Goal: Transaction & Acquisition: Purchase product/service

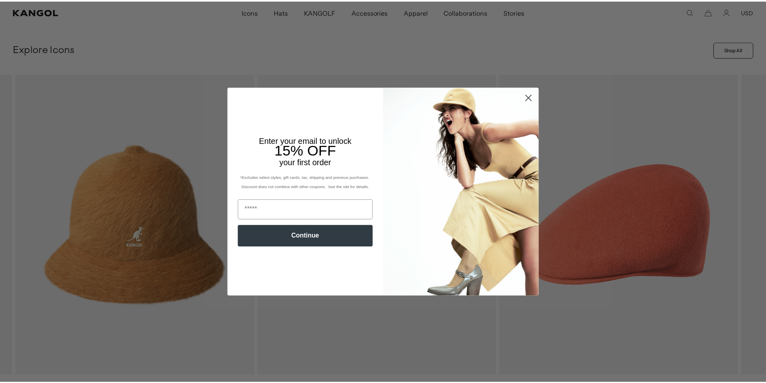
scroll to position [0, 166]
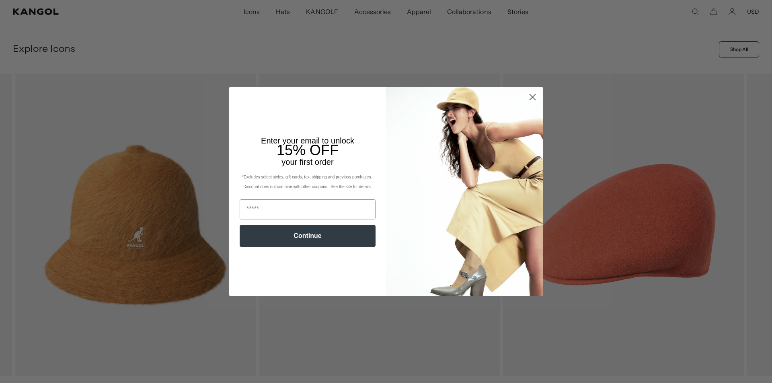
click at [530, 100] on circle "Close dialog" at bounding box center [532, 96] width 13 height 13
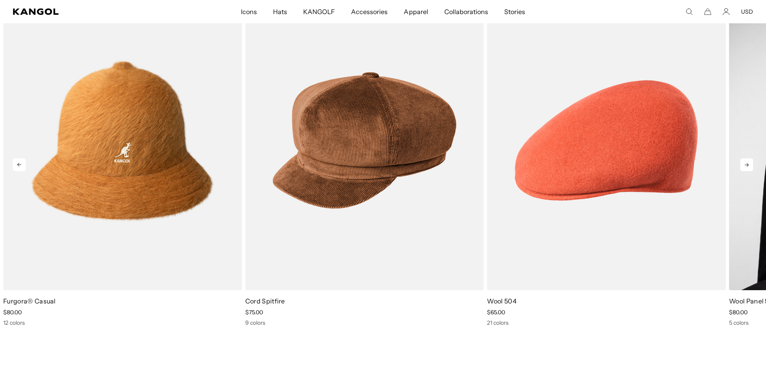
scroll to position [0, 0]
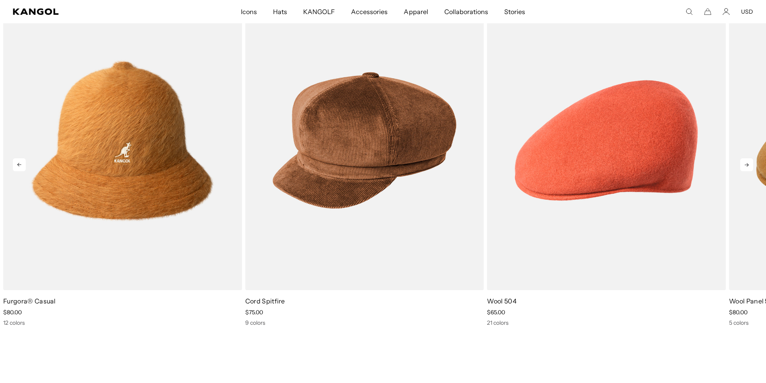
click at [746, 166] on icon at bounding box center [746, 164] width 13 height 13
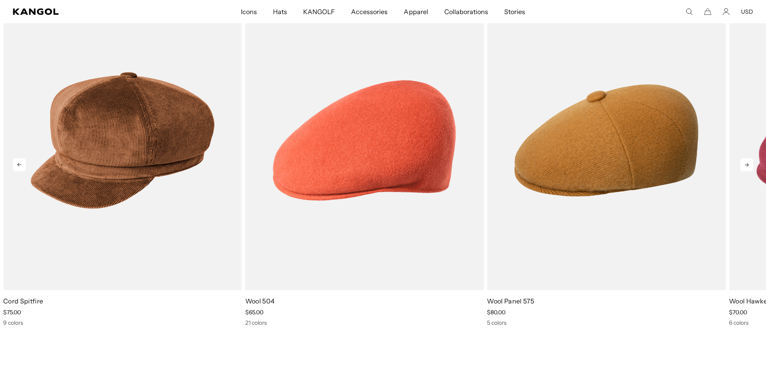
click at [746, 166] on icon at bounding box center [746, 164] width 13 height 13
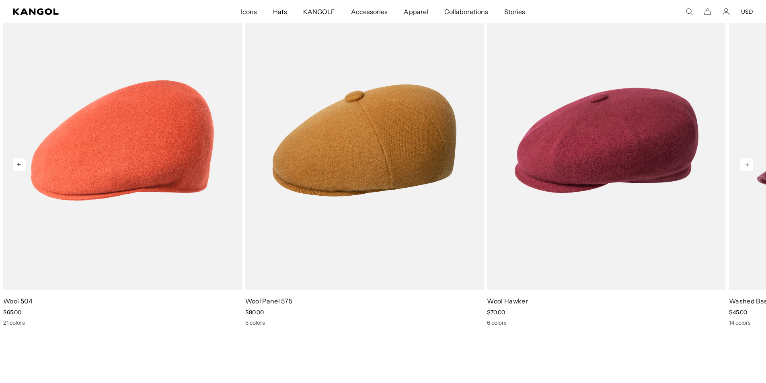
click at [746, 166] on icon at bounding box center [746, 164] width 13 height 13
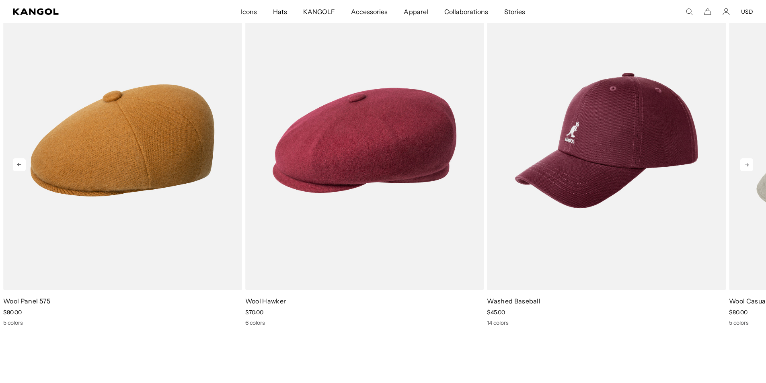
click at [746, 166] on icon at bounding box center [746, 164] width 13 height 13
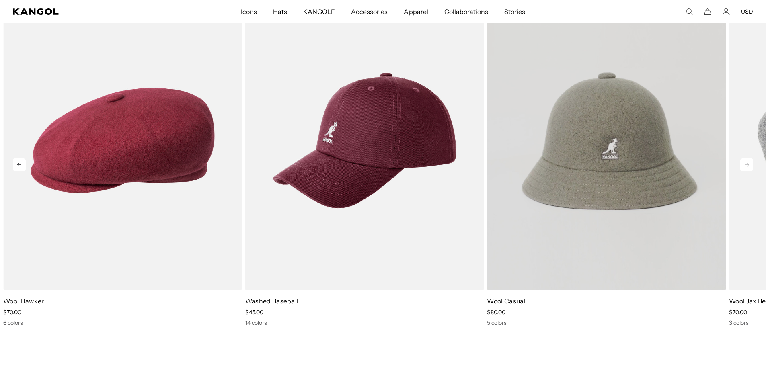
scroll to position [0, 166]
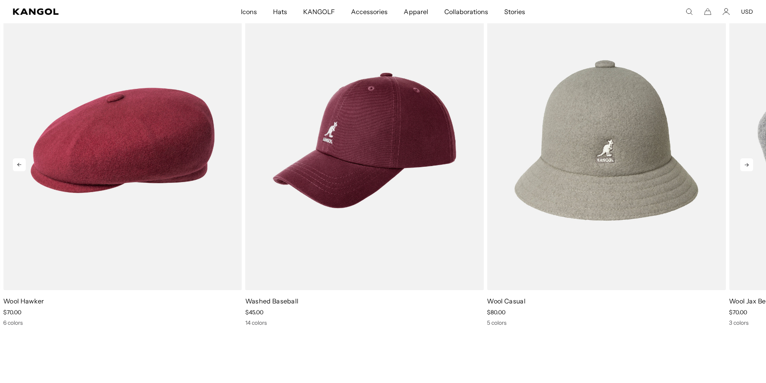
click at [747, 167] on icon at bounding box center [747, 165] width 4 height 4
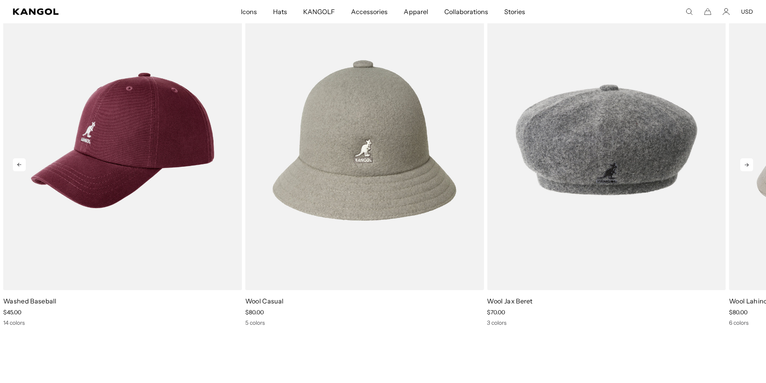
click at [747, 166] on icon at bounding box center [747, 165] width 4 height 4
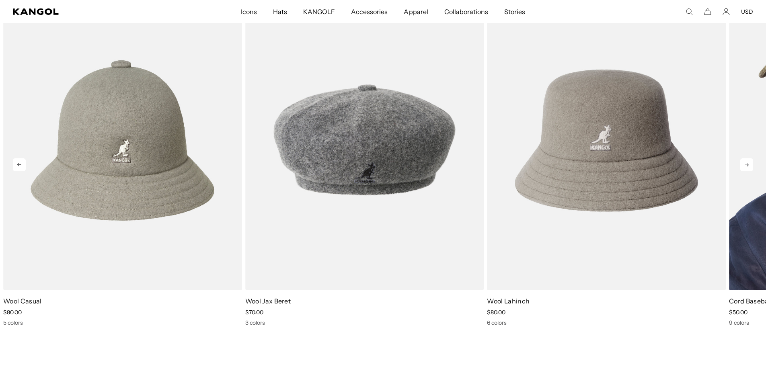
scroll to position [0, 0]
click at [748, 168] on icon at bounding box center [746, 164] width 13 height 13
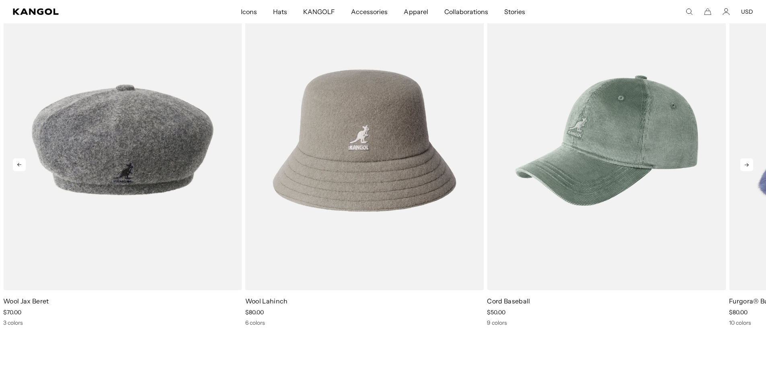
click at [748, 165] on icon at bounding box center [747, 165] width 4 height 4
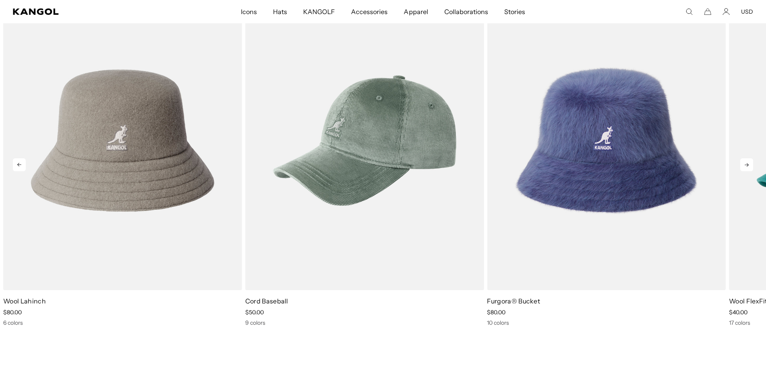
click at [748, 165] on icon at bounding box center [747, 165] width 4 height 4
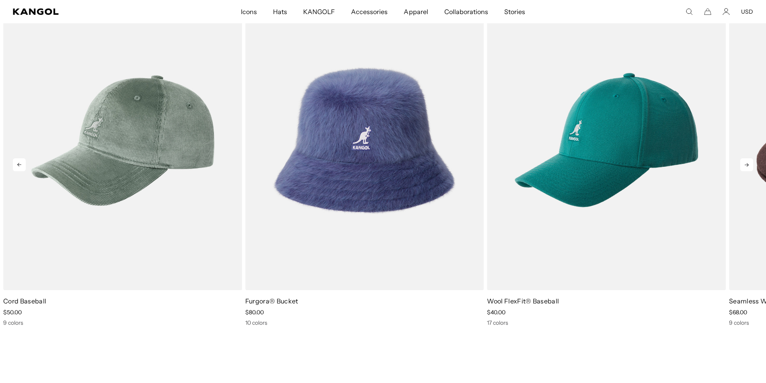
scroll to position [0, 166]
click at [748, 165] on icon at bounding box center [747, 165] width 4 height 4
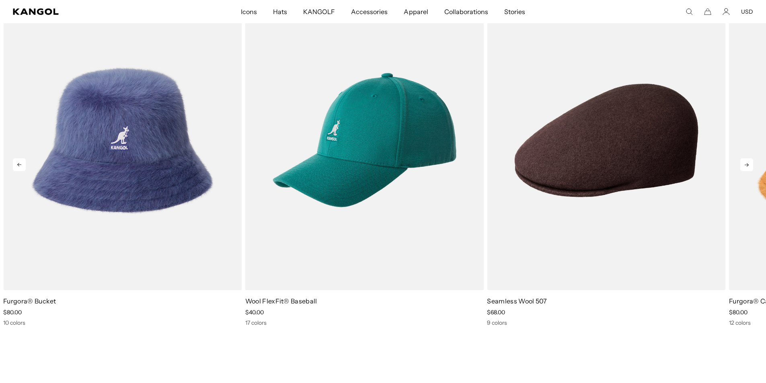
click at [747, 162] on icon at bounding box center [746, 164] width 13 height 13
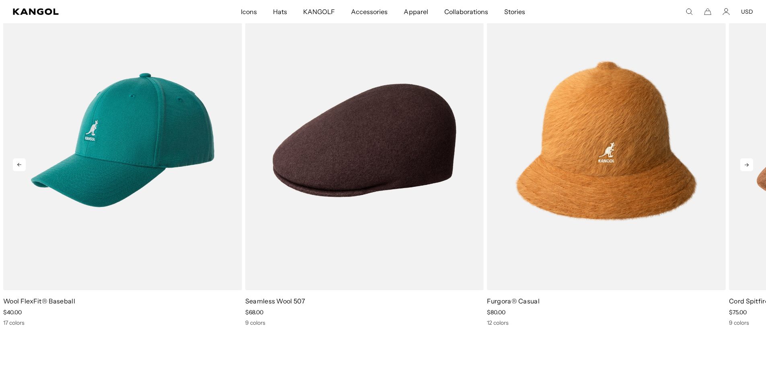
scroll to position [0, 0]
click at [749, 162] on icon at bounding box center [746, 164] width 13 height 13
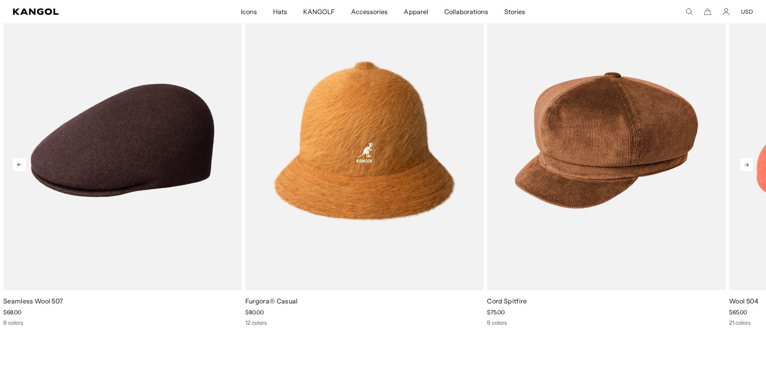
scroll to position [0, 166]
click at [746, 167] on icon at bounding box center [746, 164] width 13 height 13
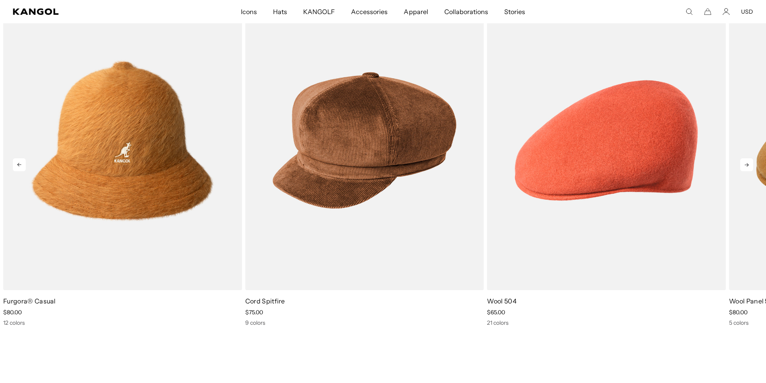
scroll to position [0, 0]
click at [746, 167] on icon at bounding box center [746, 164] width 13 height 13
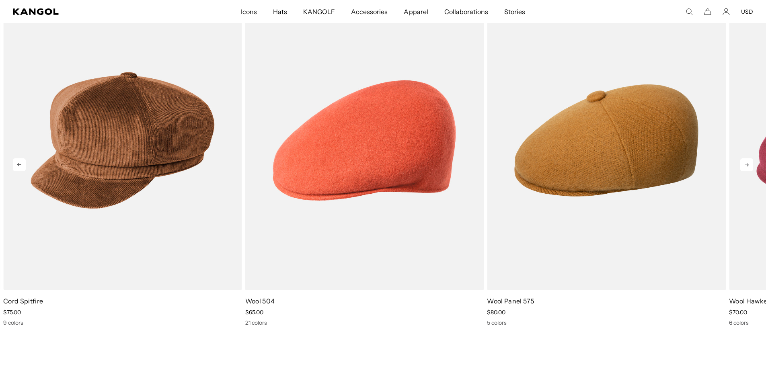
click at [19, 163] on icon at bounding box center [19, 165] width 4 height 4
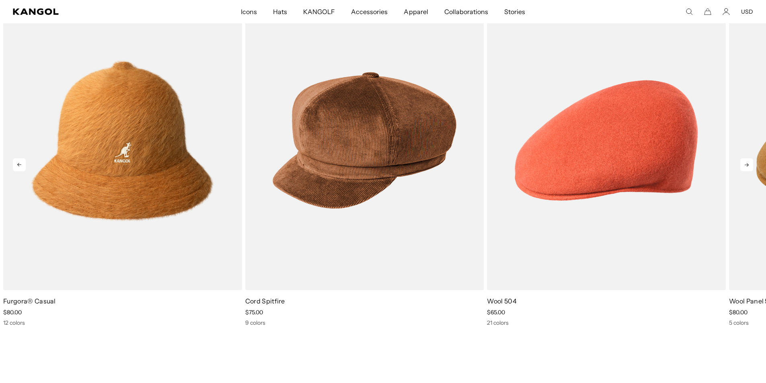
click at [19, 163] on icon at bounding box center [19, 165] width 4 height 4
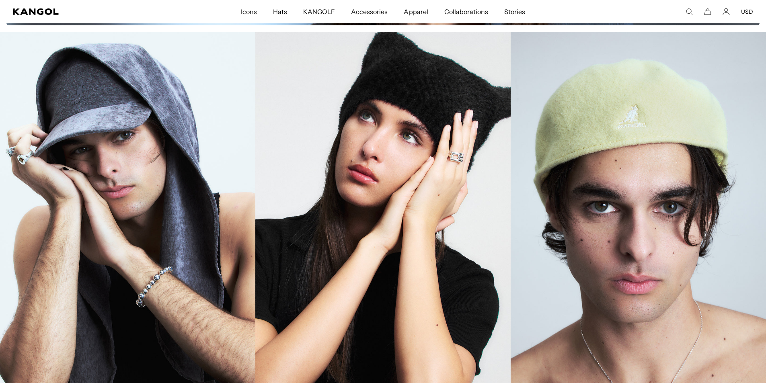
scroll to position [1046, 0]
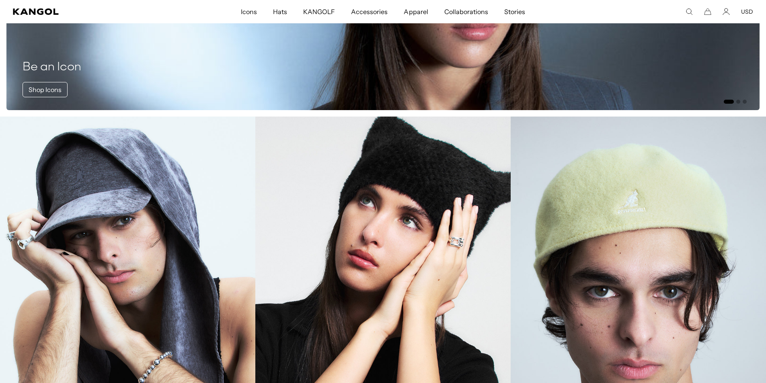
click at [349, 283] on link "Beanies" at bounding box center [382, 308] width 255 height 383
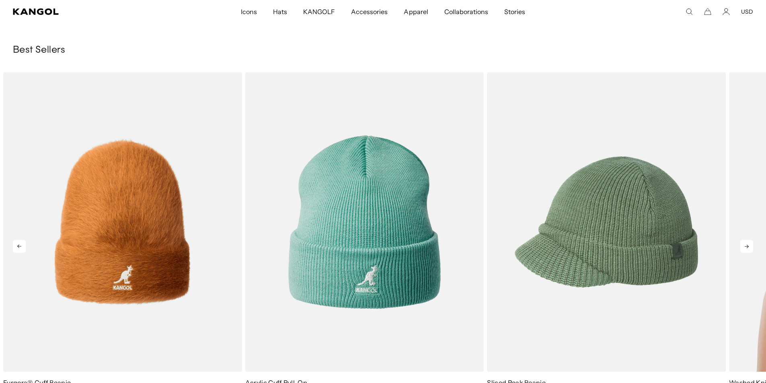
scroll to position [1587, 0]
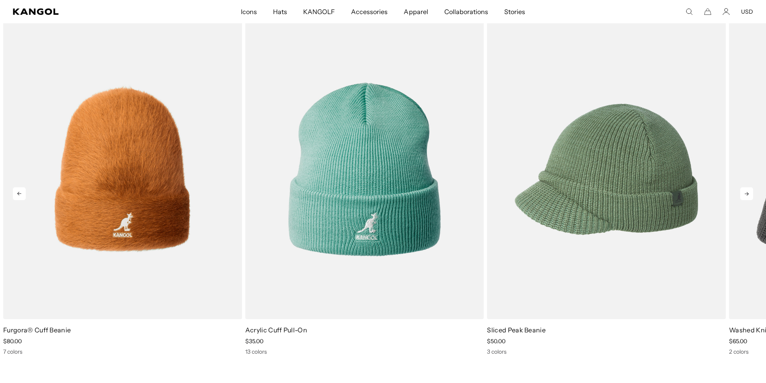
click at [749, 192] on icon at bounding box center [746, 193] width 13 height 13
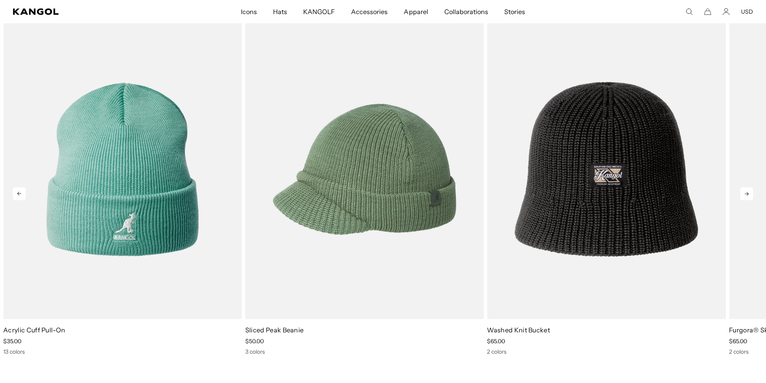
click at [747, 192] on icon at bounding box center [746, 193] width 13 height 13
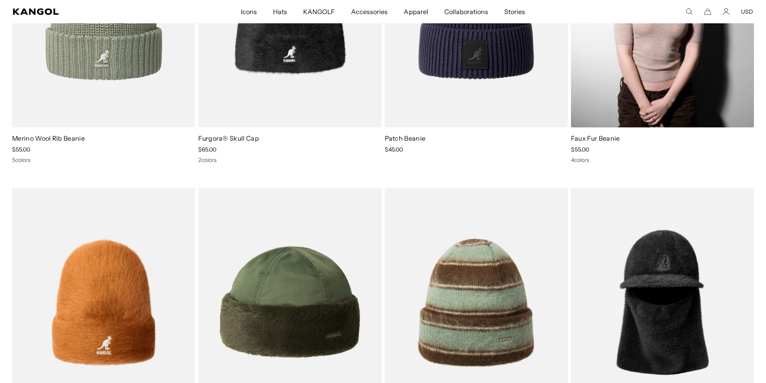
scroll to position [782, 0]
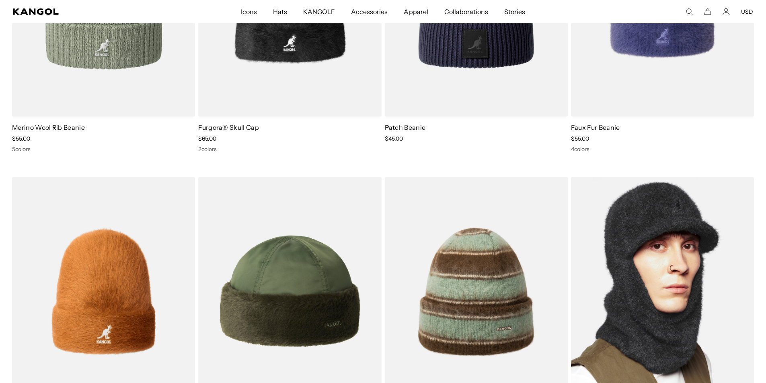
click at [664, 262] on img at bounding box center [662, 292] width 183 height 230
